Goal: Task Accomplishment & Management: Complete application form

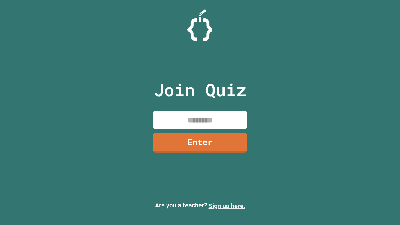
click at [227, 206] on link "Sign up here." at bounding box center [227, 206] width 37 height 8
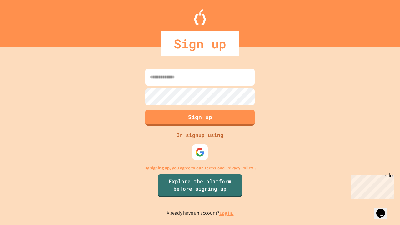
click at [227, 213] on link "Log in." at bounding box center [227, 213] width 14 height 7
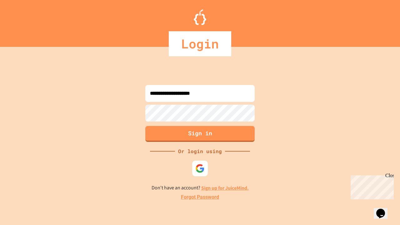
type input "**********"
